Goal: Find specific page/section: Find specific page/section

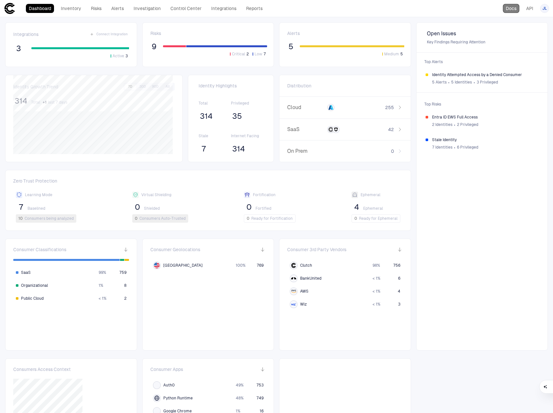
click at [510, 8] on link "Docs" at bounding box center [511, 8] width 17 height 9
click at [219, 8] on link "Integrations" at bounding box center [223, 8] width 31 height 9
